Goal: Task Accomplishment & Management: Manage account settings

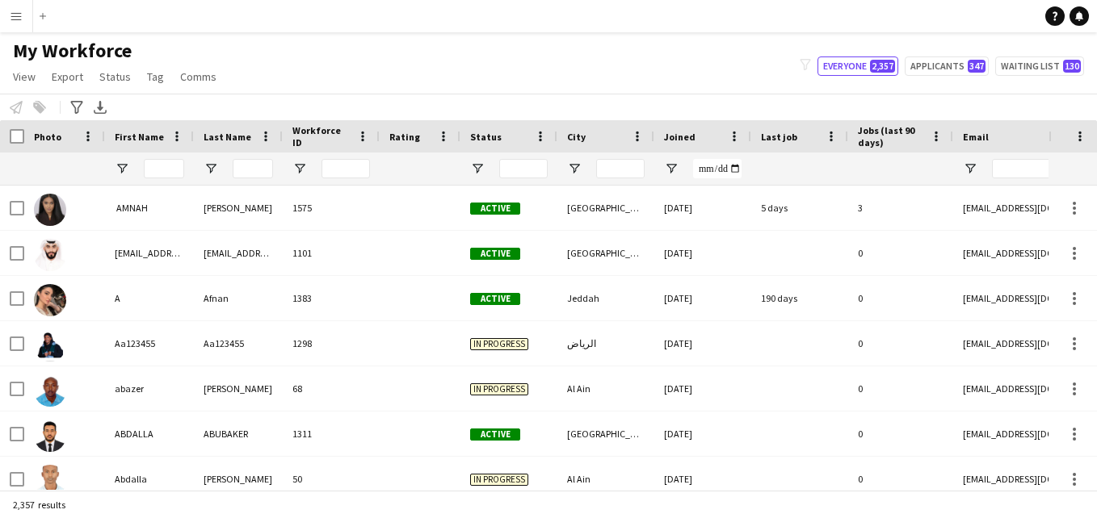
type input "**********"
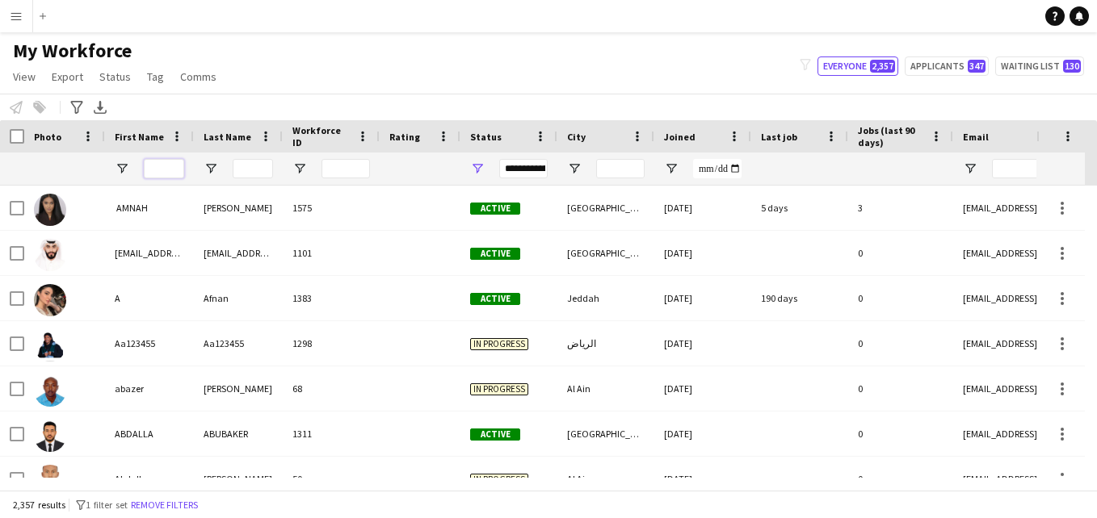
click at [165, 164] on input "First Name Filter Input" at bounding box center [164, 168] width 40 height 19
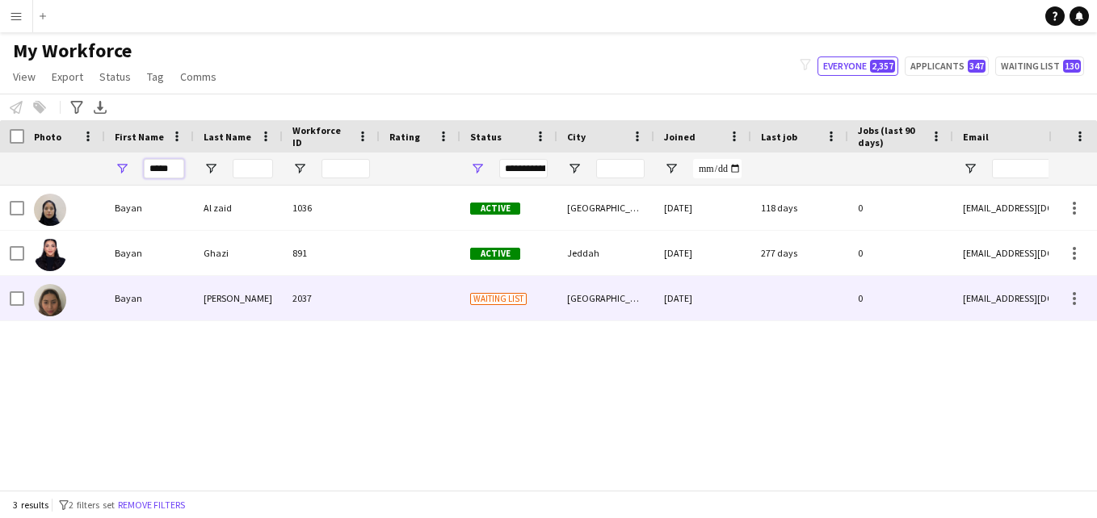
type input "*****"
click at [322, 291] on div "2037" at bounding box center [331, 298] width 97 height 44
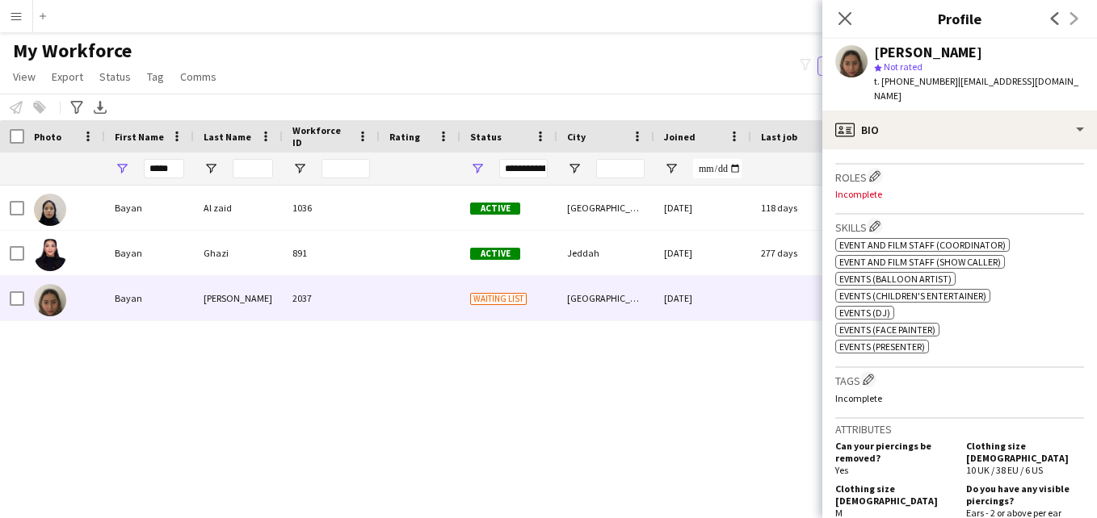
scroll to position [474, 0]
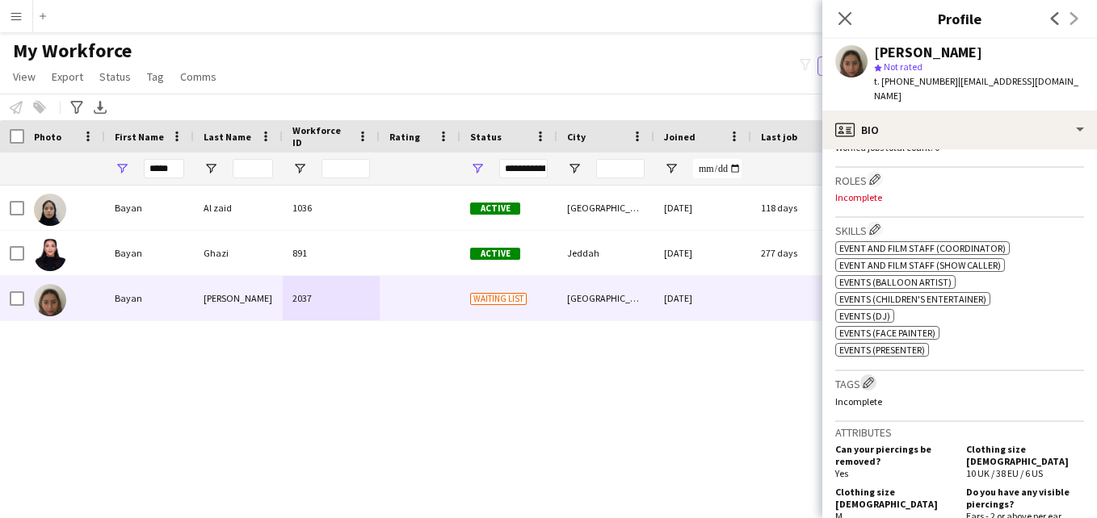
click at [872, 377] on app-icon "Edit crew company tags" at bounding box center [867, 382] width 11 height 11
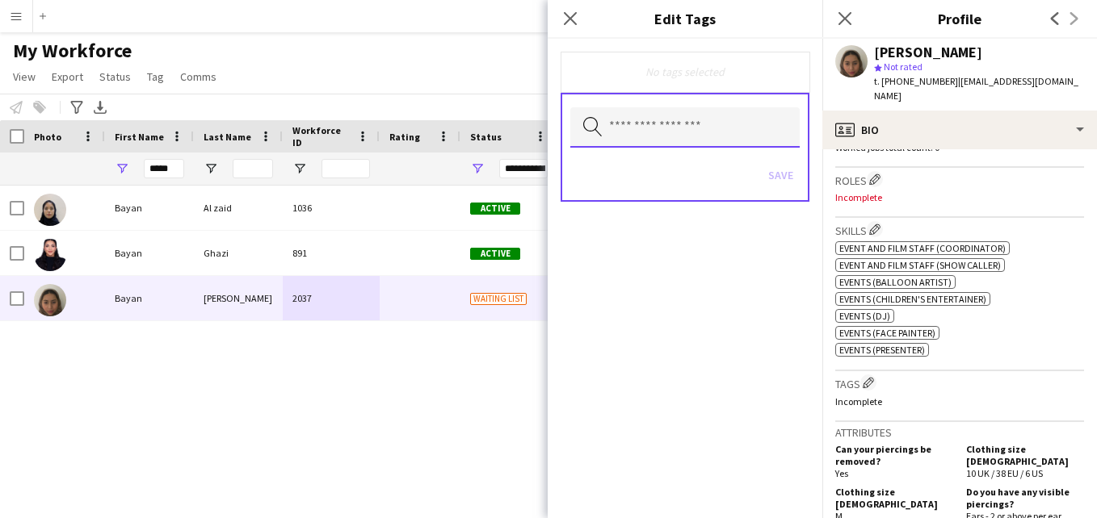
click at [774, 131] on input "text" at bounding box center [684, 127] width 229 height 40
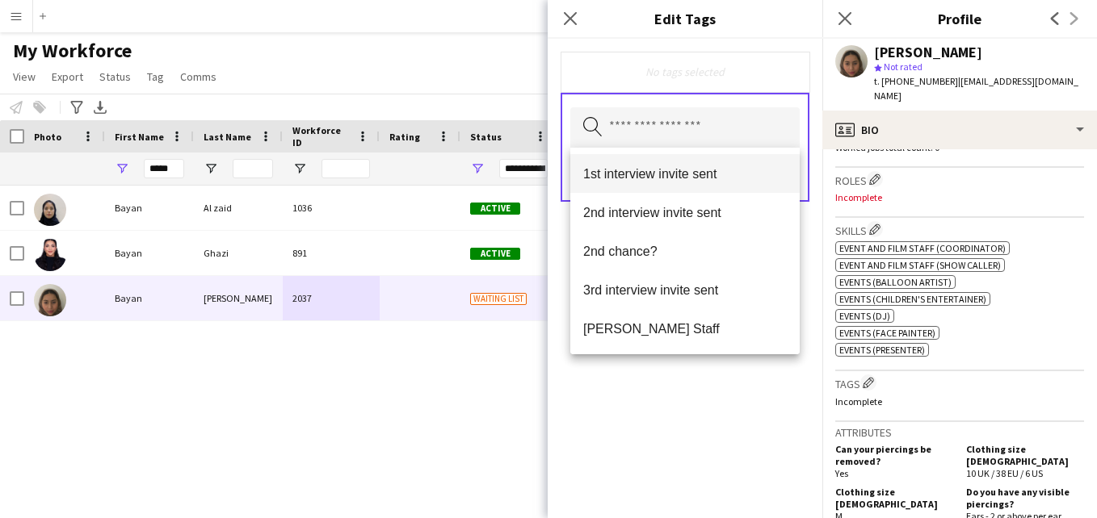
click at [731, 167] on span "1st interview invite sent" at bounding box center [684, 173] width 203 height 15
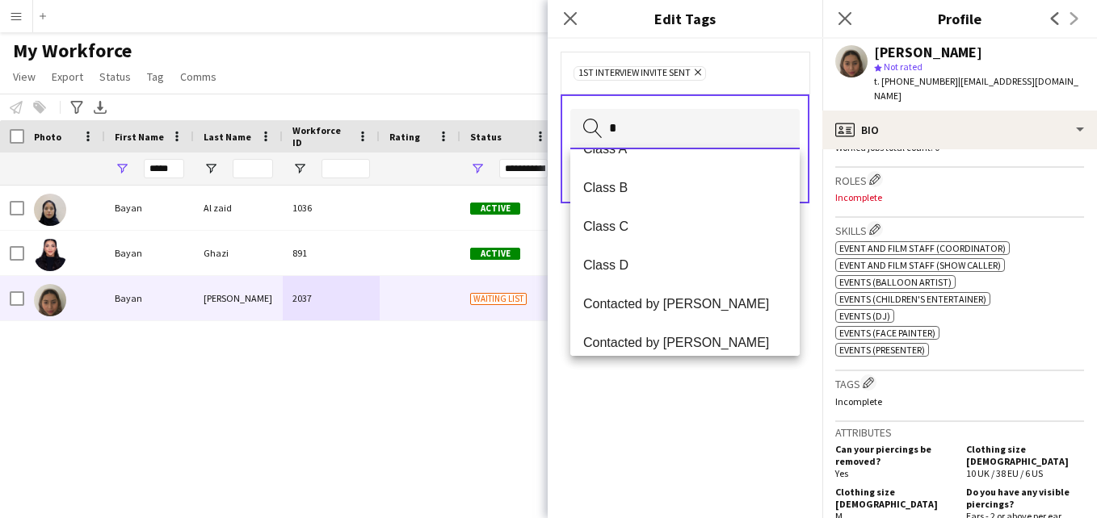
scroll to position [0, 0]
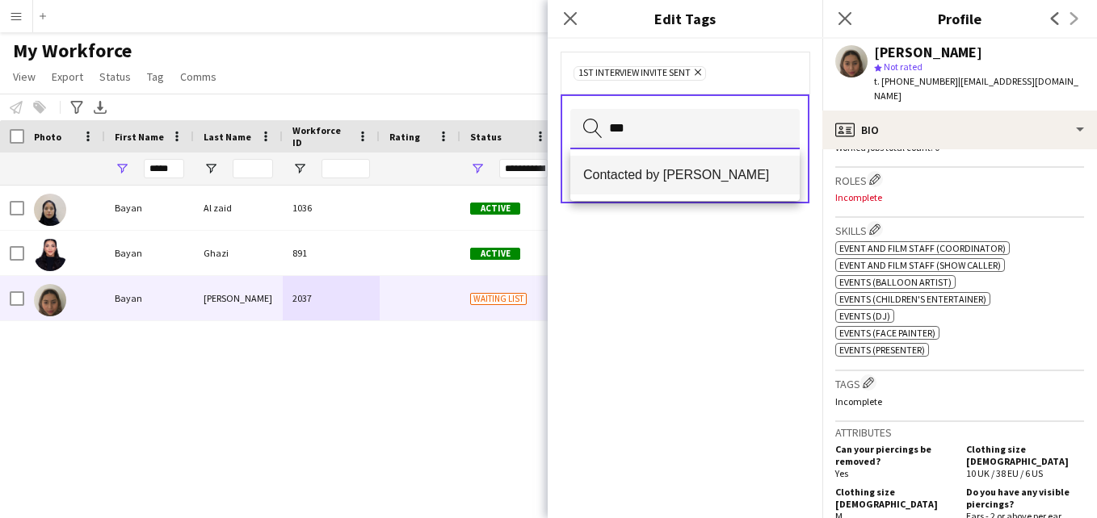
type input "***"
click at [685, 181] on span "Contacted by [PERSON_NAME]" at bounding box center [684, 174] width 203 height 15
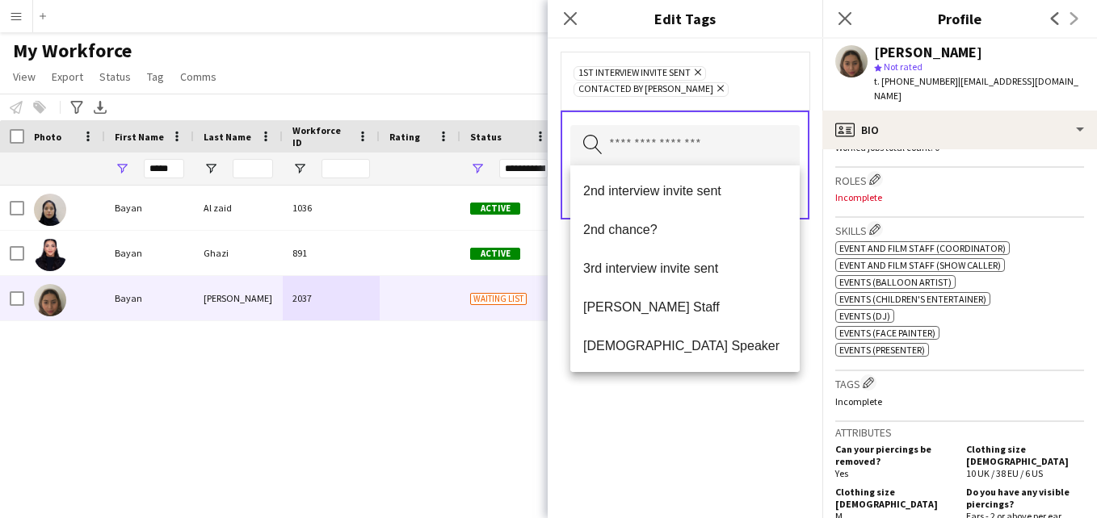
click at [786, 69] on div "1st interview invite sent Remove Contacted by Lamiaa Remove" at bounding box center [684, 81] width 223 height 32
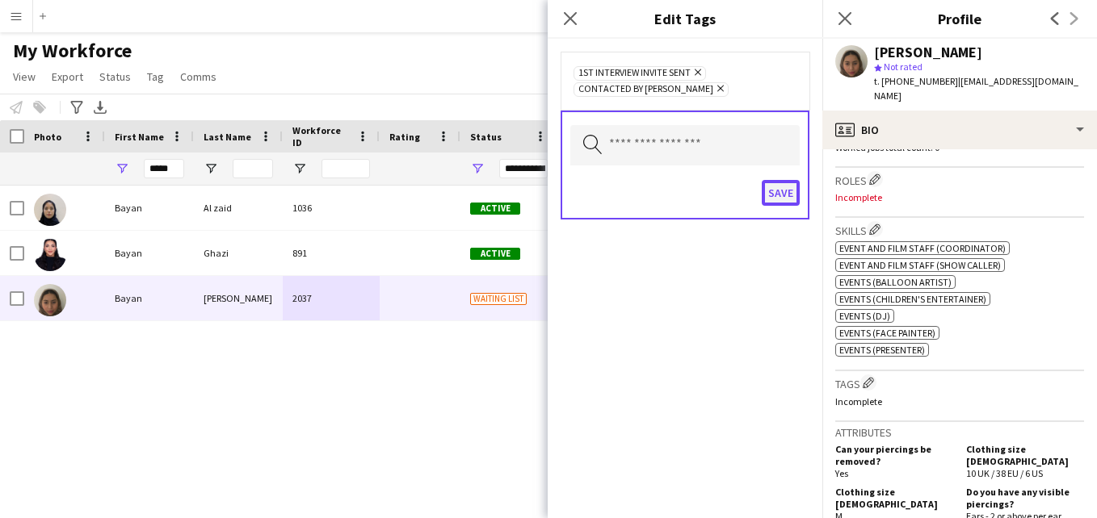
click at [788, 189] on button "Save" at bounding box center [780, 193] width 38 height 26
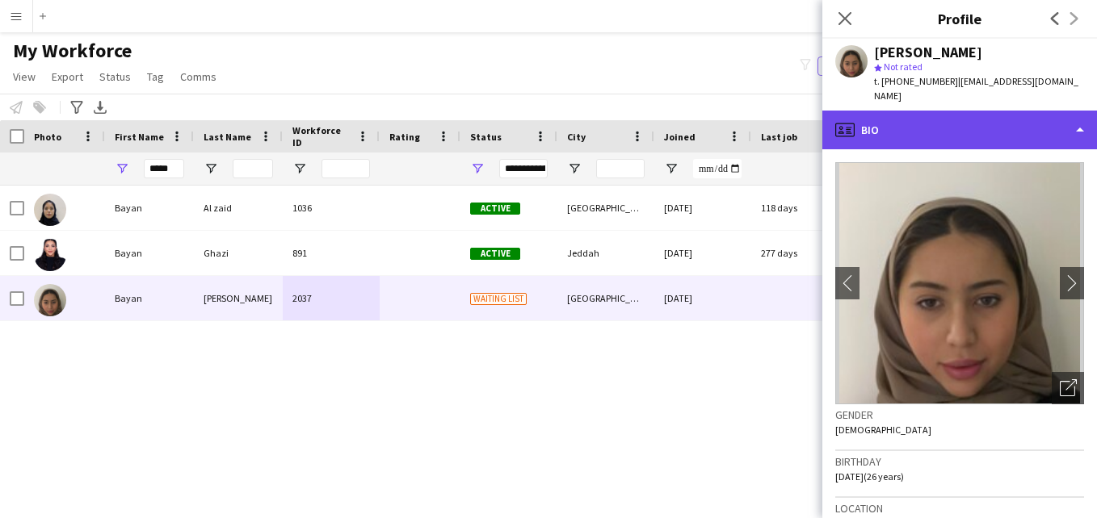
click at [1056, 113] on div "profile Bio" at bounding box center [959, 130] width 275 height 39
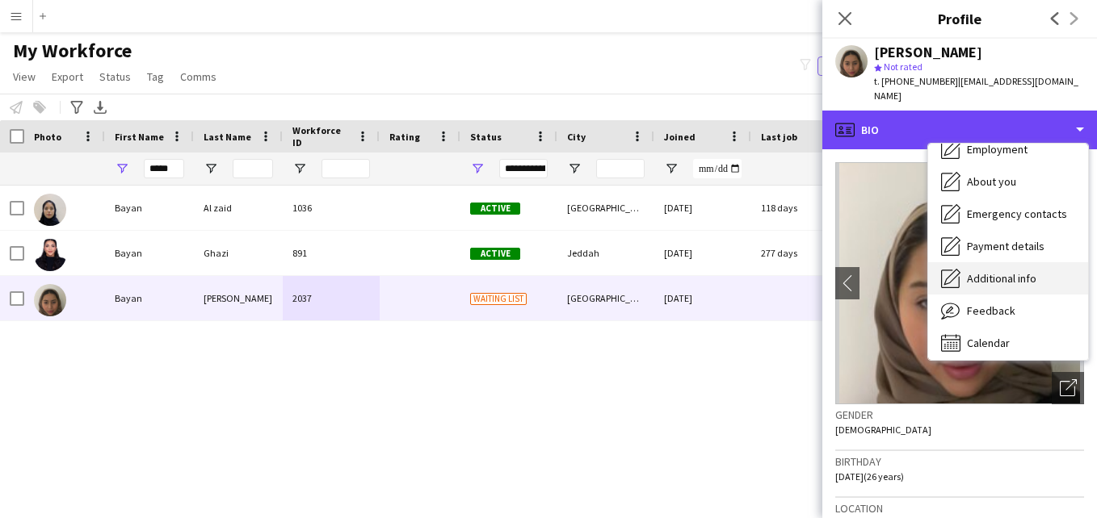
scroll to position [86, 0]
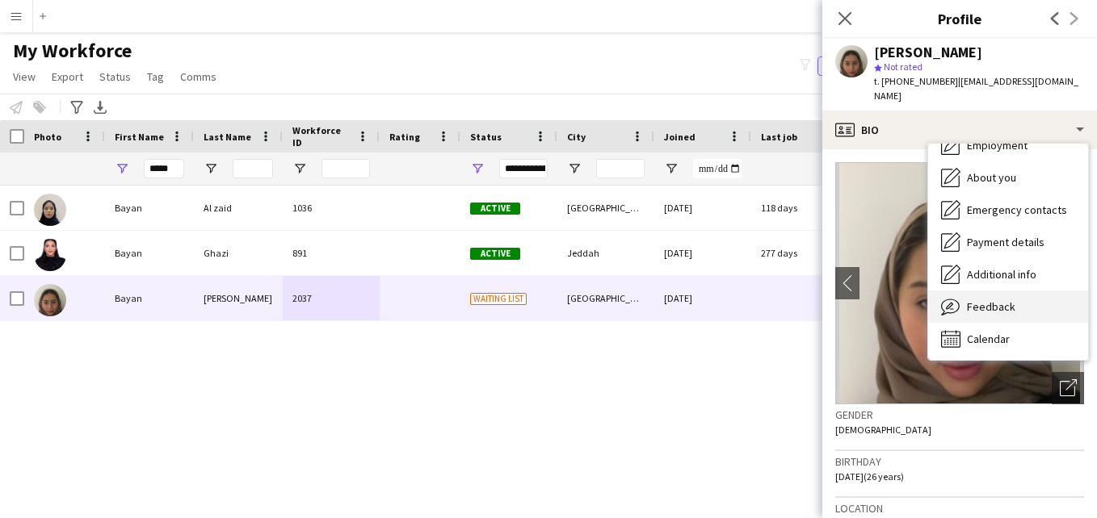
click at [1031, 296] on div "Feedback Feedback" at bounding box center [1008, 307] width 160 height 32
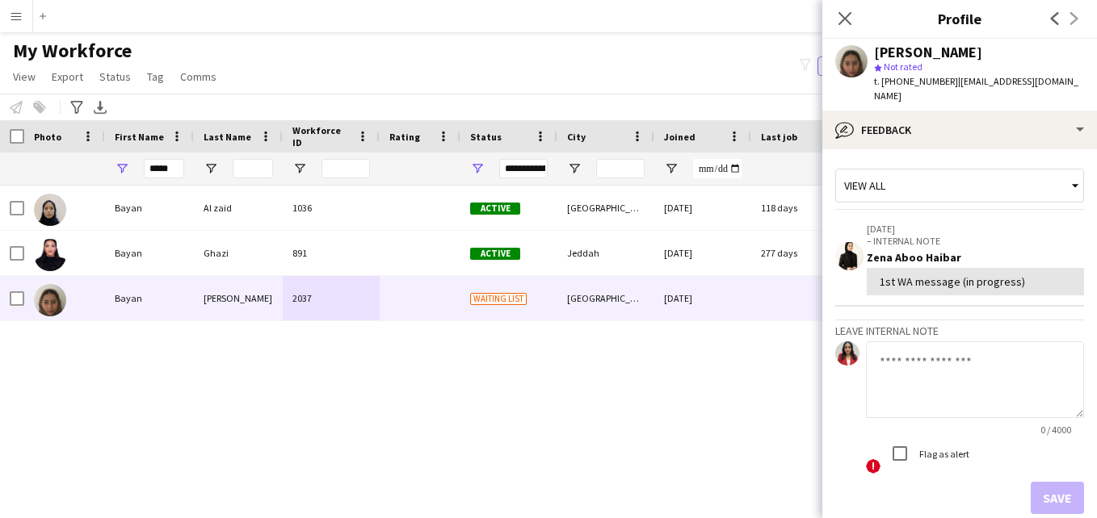
click at [933, 183] on div "View all" at bounding box center [951, 185] width 231 height 31
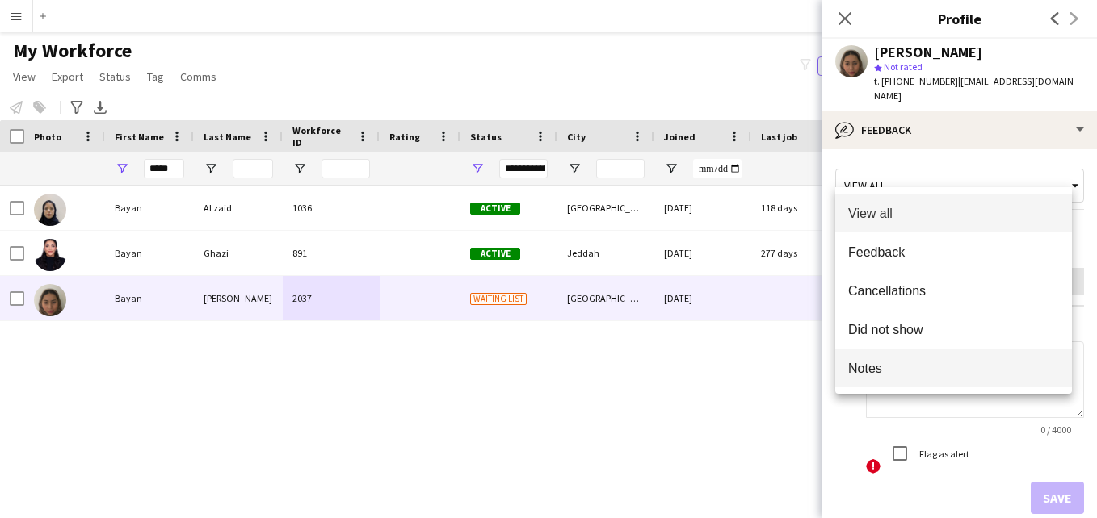
click at [911, 367] on span "Notes" at bounding box center [953, 368] width 211 height 15
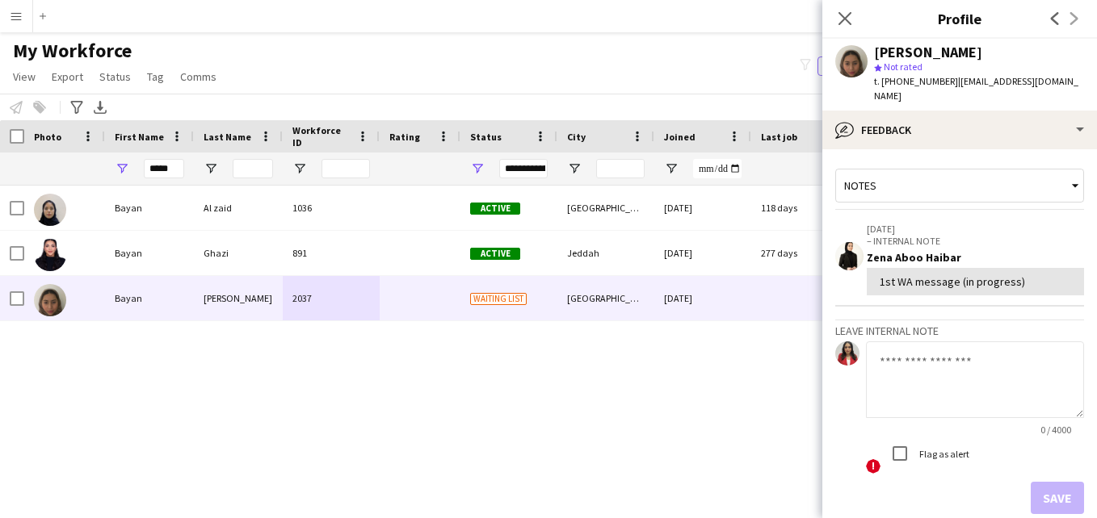
click at [910, 366] on textarea at bounding box center [975, 380] width 218 height 77
click at [972, 350] on textarea at bounding box center [975, 380] width 218 height 77
paste textarea "**********"
type textarea "**********"
click at [1032, 482] on button "Save" at bounding box center [1056, 498] width 53 height 32
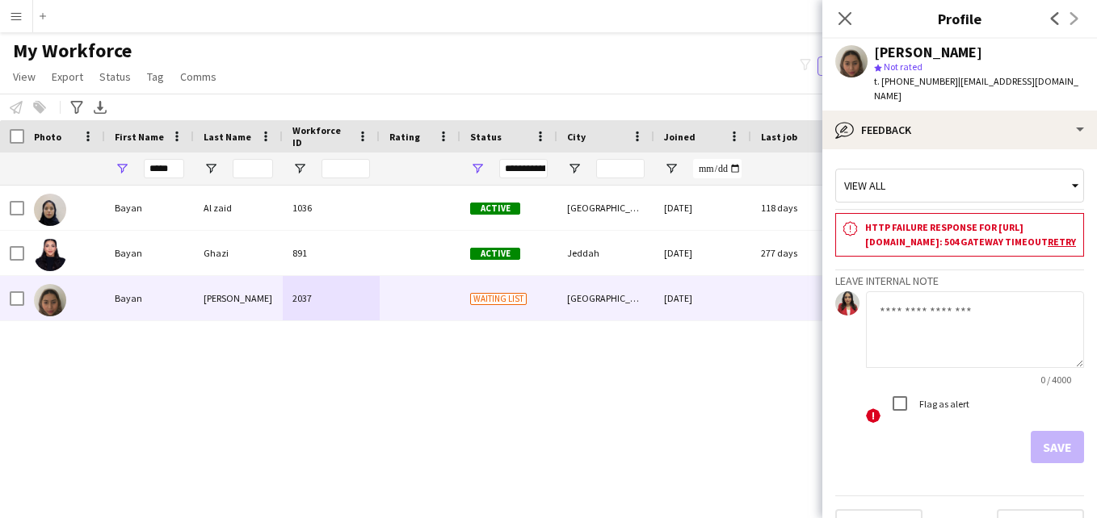
click at [1047, 248] on link "Retry" at bounding box center [1061, 242] width 28 height 12
click at [943, 170] on div "View all" at bounding box center [951, 185] width 231 height 31
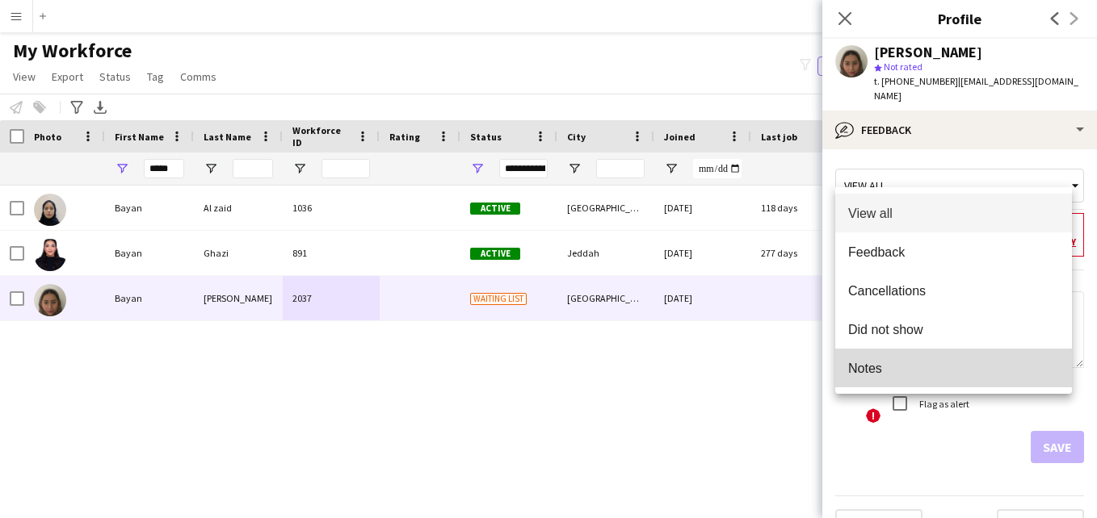
click at [915, 366] on span "Notes" at bounding box center [953, 368] width 211 height 15
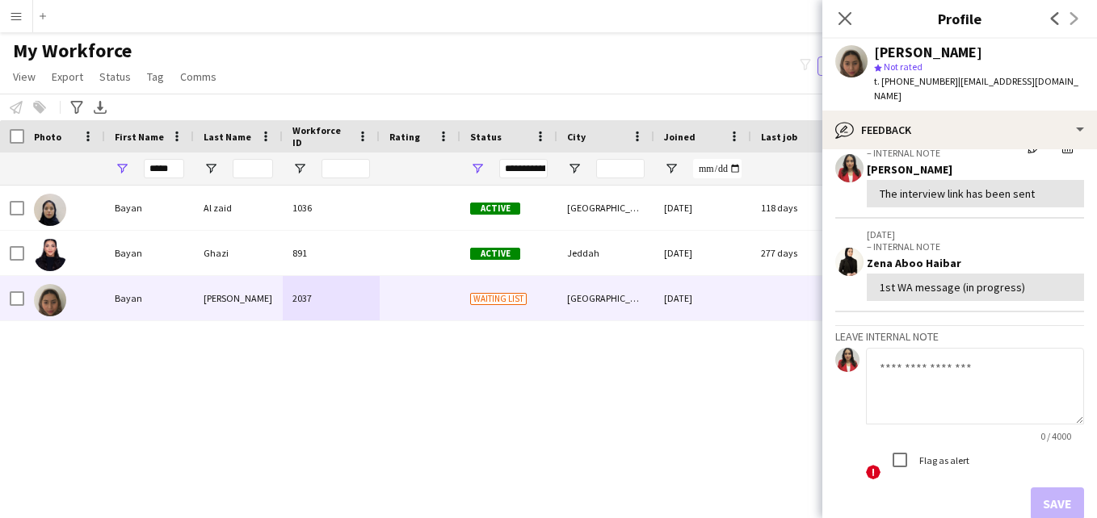
scroll to position [0, 0]
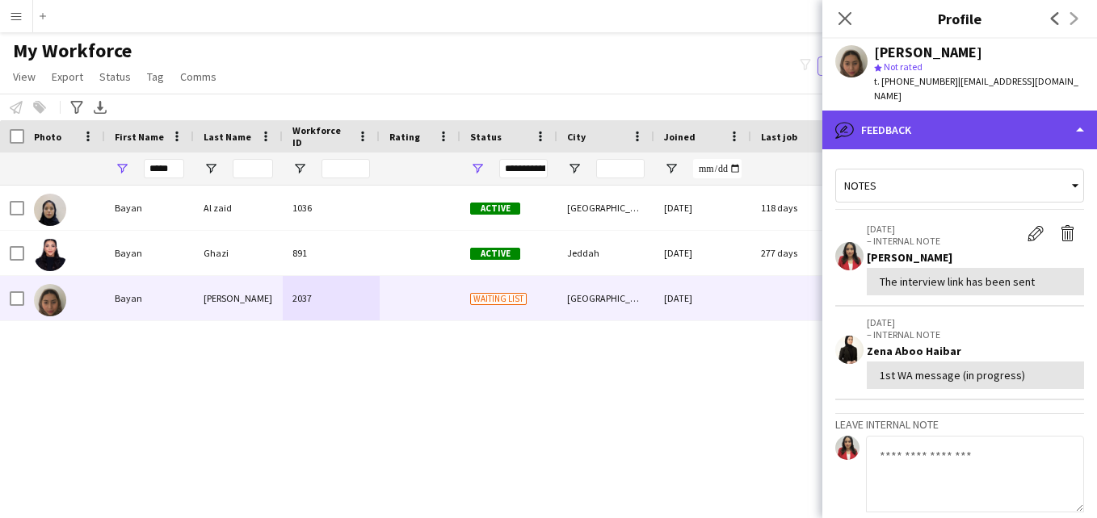
click at [947, 121] on div "bubble-pencil Feedback" at bounding box center [959, 130] width 275 height 39
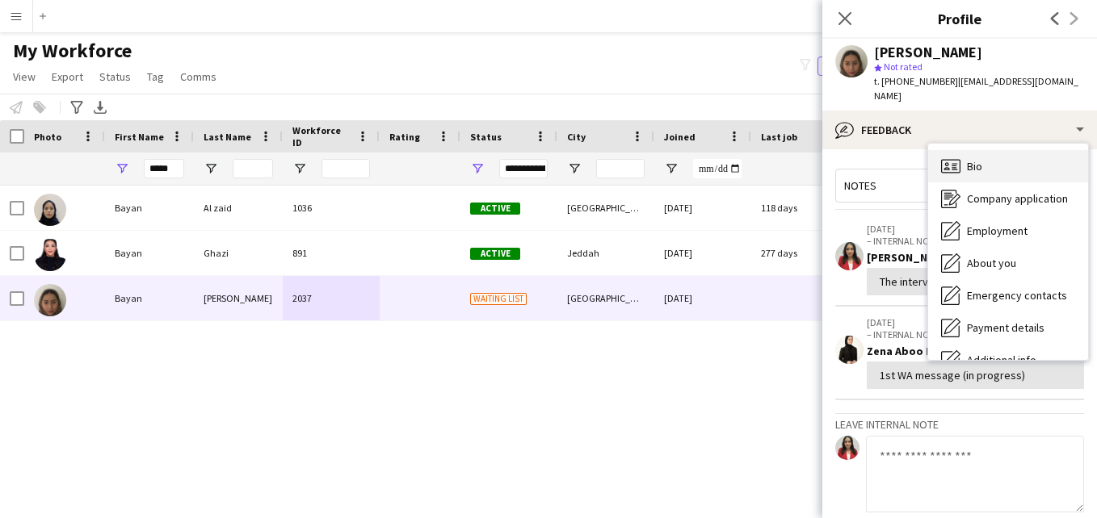
click at [1041, 162] on div "Bio Bio" at bounding box center [1008, 166] width 160 height 32
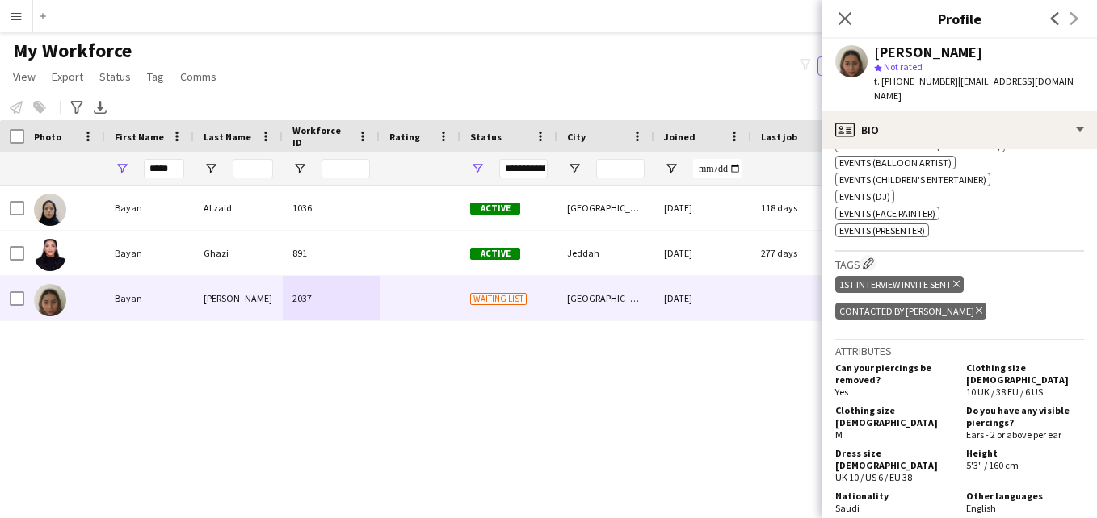
scroll to position [610, 0]
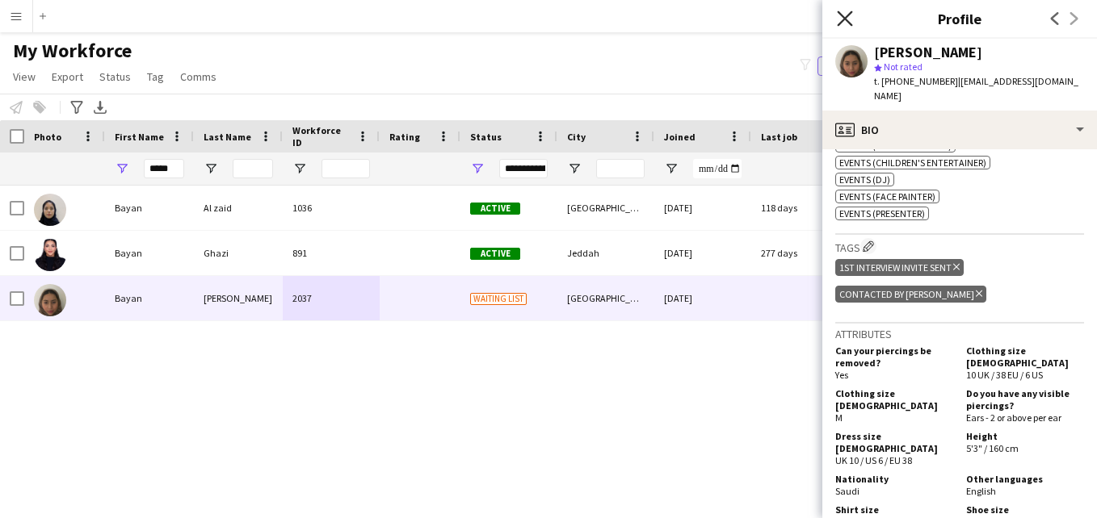
click at [843, 20] on icon at bounding box center [844, 17] width 15 height 15
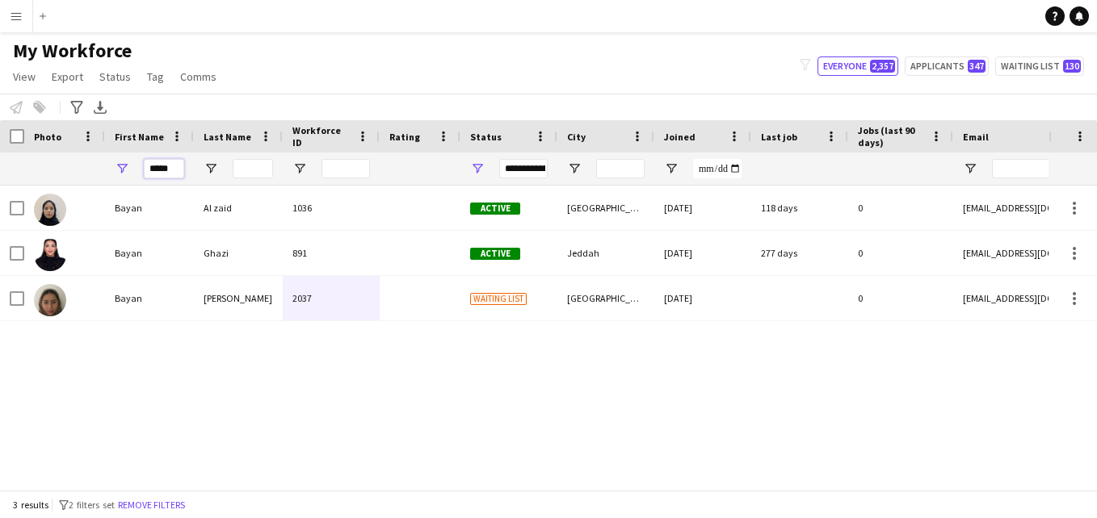
drag, startPoint x: 179, startPoint y: 164, endPoint x: 140, endPoint y: 167, distance: 38.9
click at [140, 167] on div "*****" at bounding box center [149, 169] width 89 height 32
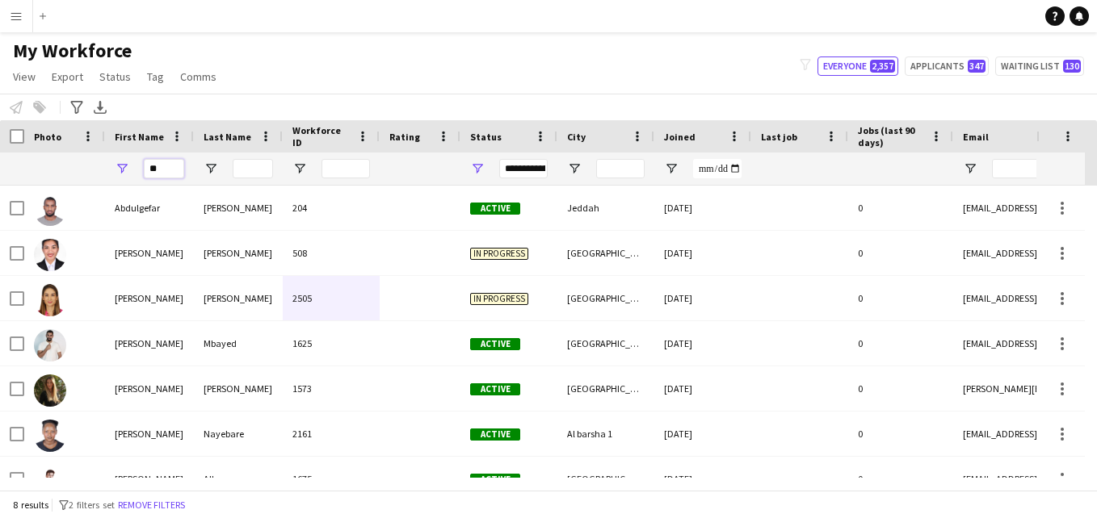
type input "*"
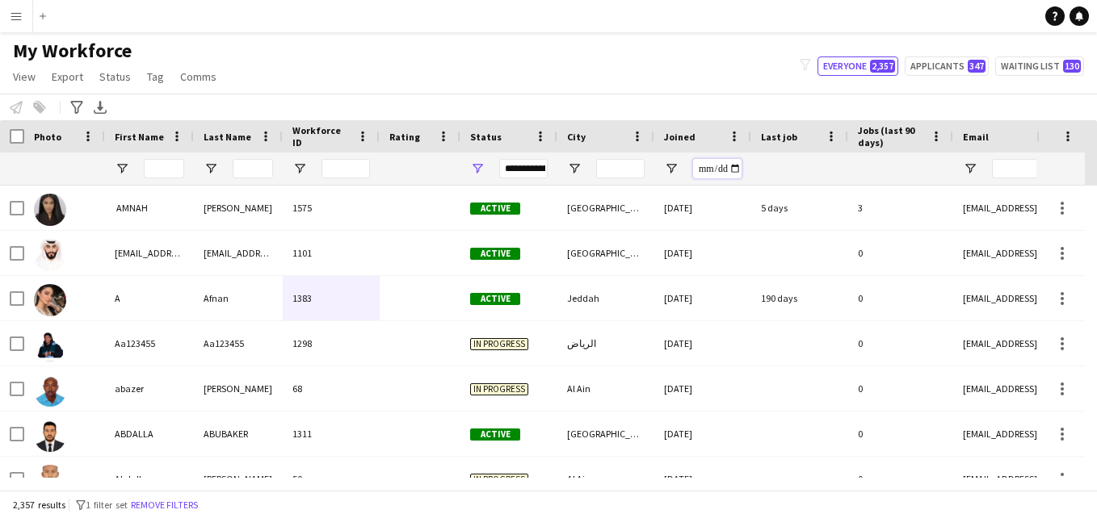
click at [708, 169] on input "Joined Filter Input" at bounding box center [717, 168] width 48 height 19
click at [606, 77] on div "My Workforce View Views Default view New view Update view Delete view Edit name…" at bounding box center [548, 66] width 1097 height 55
